Goal: Information Seeking & Learning: Find specific fact

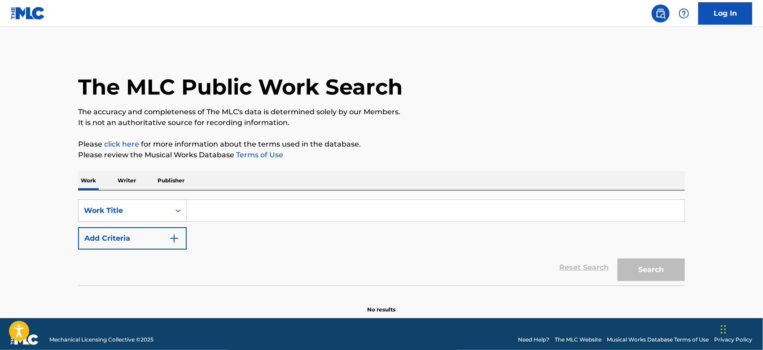
click at [130, 183] on p "Writer" at bounding box center [127, 180] width 24 height 19
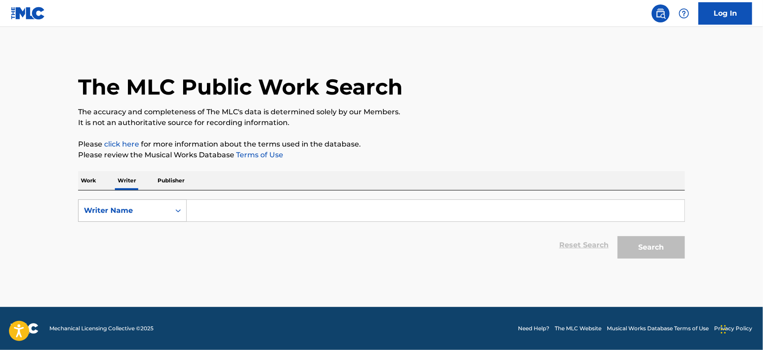
click at [133, 210] on div "Writer Name" at bounding box center [124, 211] width 81 height 11
click at [138, 240] on div "Writer IPI" at bounding box center [133, 233] width 108 height 22
click at [244, 216] on input "Search Form" at bounding box center [436, 211] width 498 height 22
paste input "01087411460"
type input "01087411460"
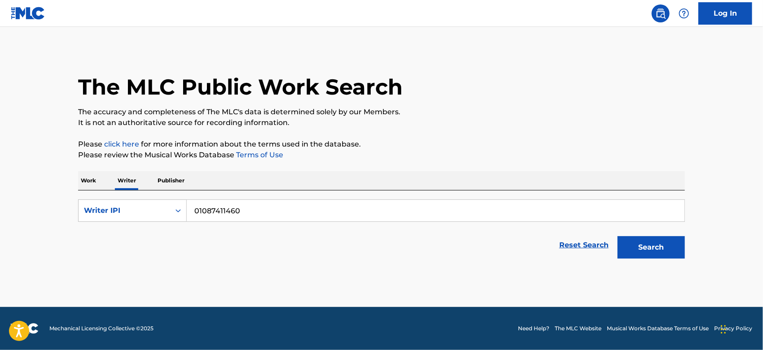
click at [617, 236] on button "Search" at bounding box center [650, 247] width 67 height 22
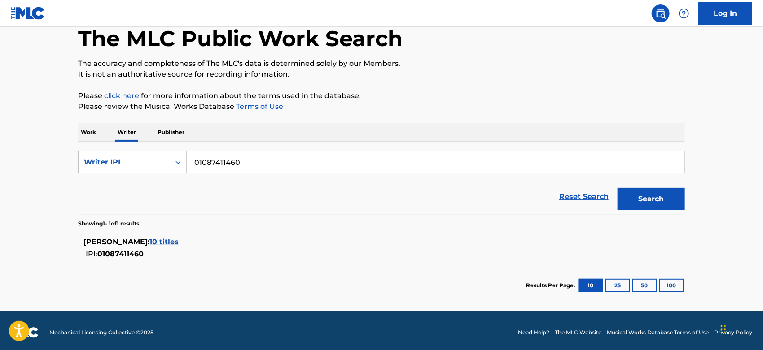
scroll to position [52, 0]
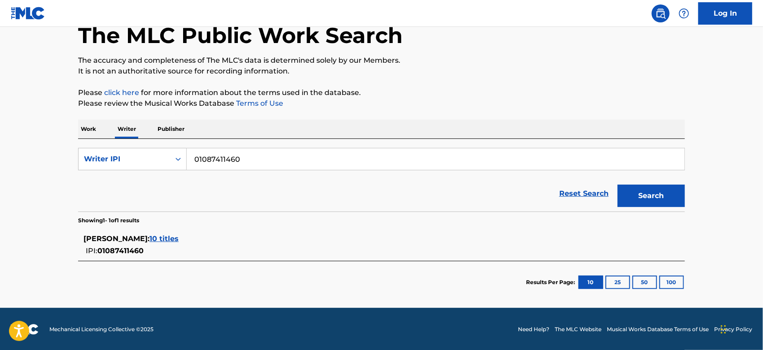
click at [170, 237] on span "10 titles" at bounding box center [163, 239] width 29 height 9
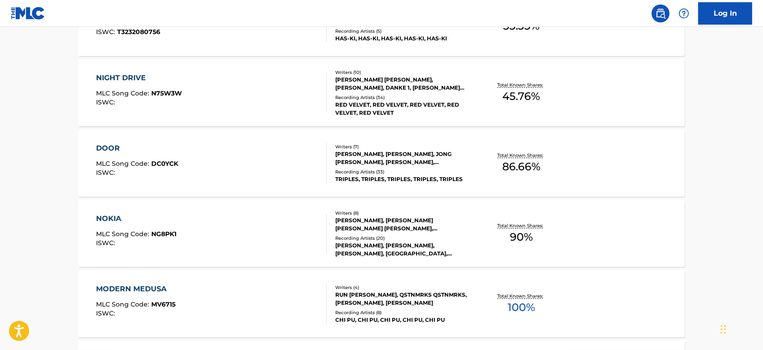
scroll to position [401, 0]
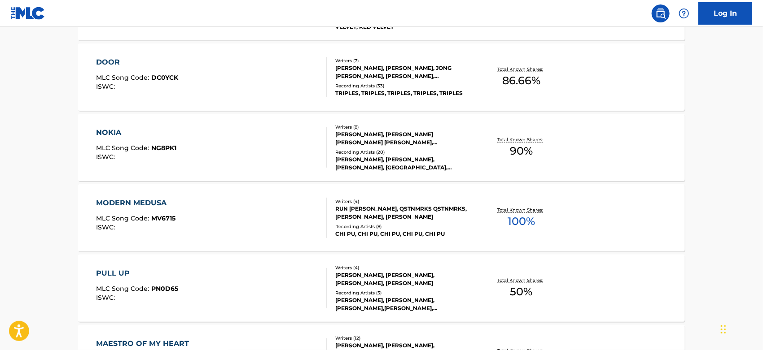
click at [288, 182] on section "DOOR MLC Song Code : DR2WVN ISWC : T3232080756 Writers ( 7 ) DA [PERSON_NAME], …" at bounding box center [381, 251] width 607 height 706
click at [417, 156] on div "Recording Artists ( 20 )" at bounding box center [403, 152] width 136 height 7
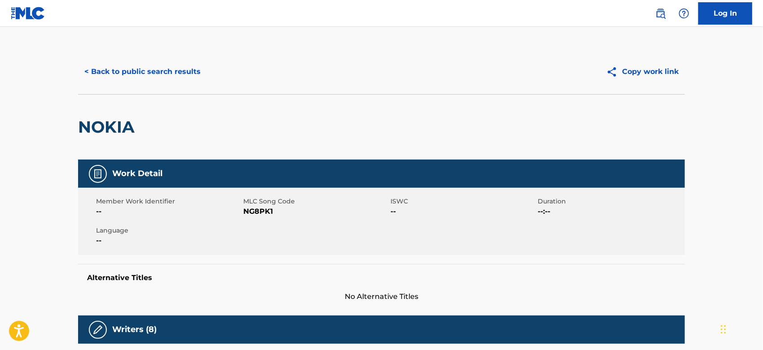
scroll to position [149, 0]
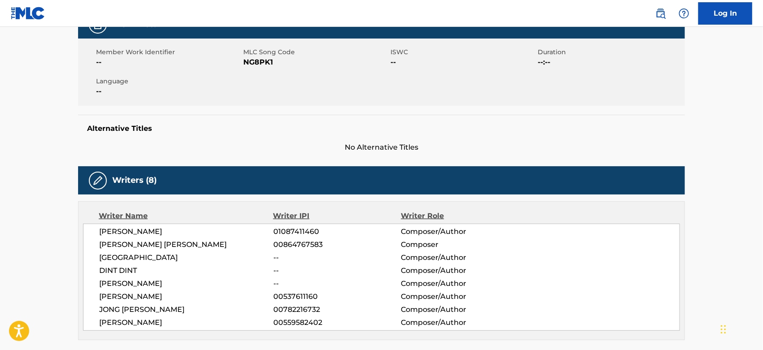
drag, startPoint x: 95, startPoint y: 230, endPoint x: 194, endPoint y: 233, distance: 99.2
click at [194, 233] on div "[PERSON_NAME] 01087411460 Composer/Author [PERSON_NAME] [PERSON_NAME] 008647675…" at bounding box center [381, 277] width 597 height 107
copy span "[PERSON_NAME]"
